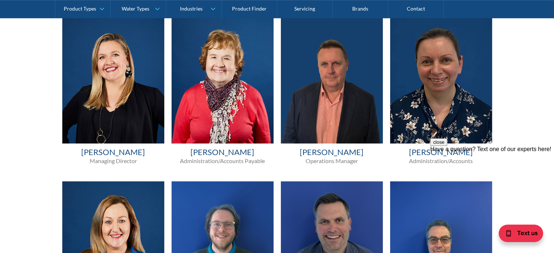
scroll to position [546, 0]
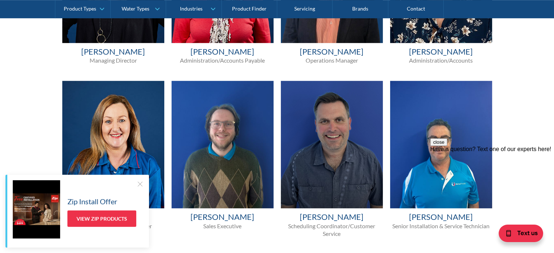
click at [140, 184] on div at bounding box center [139, 183] width 7 height 7
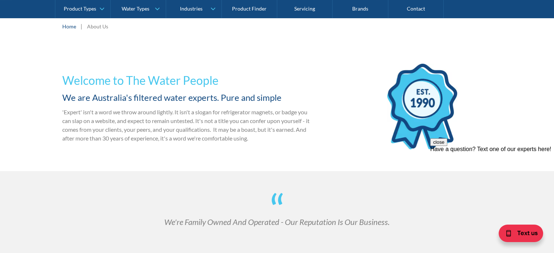
scroll to position [0, 0]
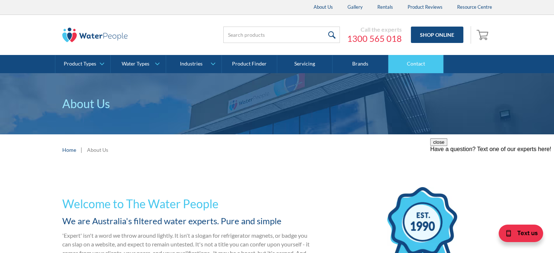
click at [414, 64] on link "Contact" at bounding box center [415, 64] width 55 height 18
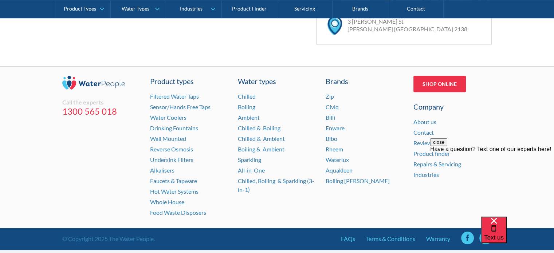
scroll to position [564, 0]
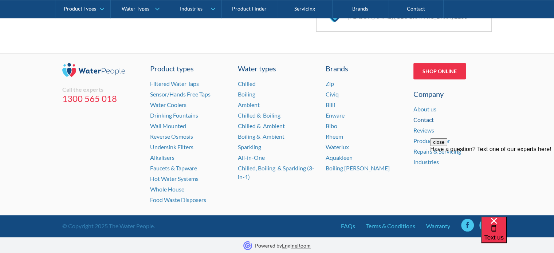
click at [419, 117] on link "Contact" at bounding box center [423, 119] width 20 height 7
click at [469, 225] on div "close Have a question? Text one of our experts here!" at bounding box center [492, 181] width 124 height 87
click at [447, 146] on button "close" at bounding box center [438, 142] width 17 height 8
click at [470, 225] on link at bounding box center [467, 225] width 13 height 13
